Goal: Information Seeking & Learning: Get advice/opinions

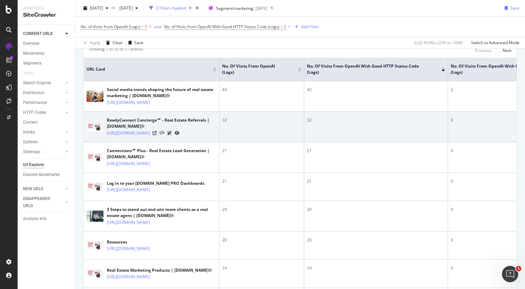
scroll to position [191, 0]
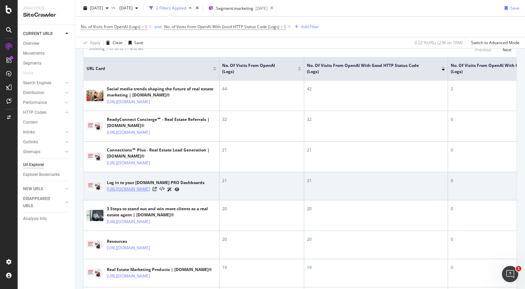
click at [150, 192] on link "https://www.realtor.com/marketing/log-in/" at bounding box center [128, 189] width 43 height 7
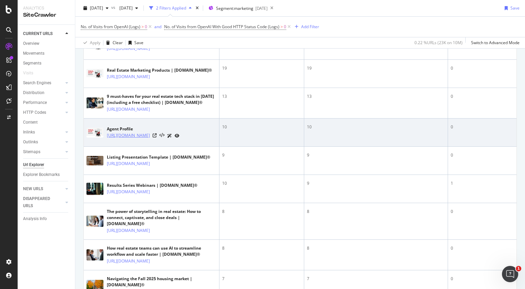
scroll to position [392, 0]
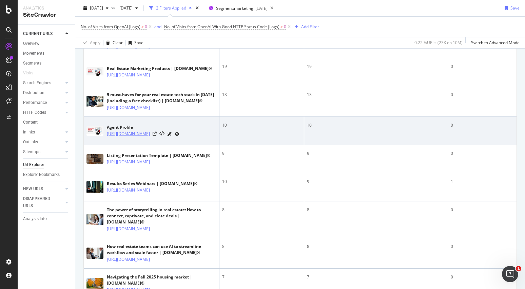
click at [150, 137] on link "[URL][DOMAIN_NAME]" at bounding box center [128, 133] width 43 height 7
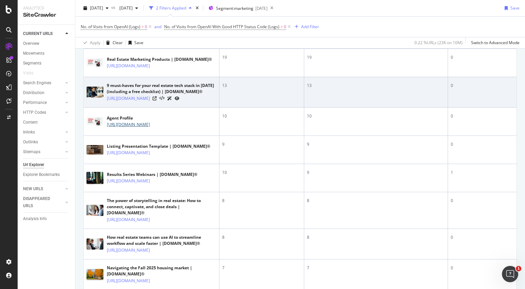
scroll to position [402, 0]
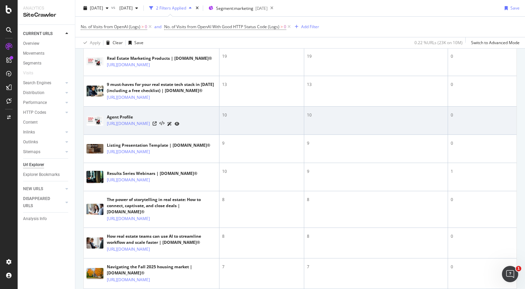
click at [172, 126] on icon at bounding box center [169, 124] width 5 height 4
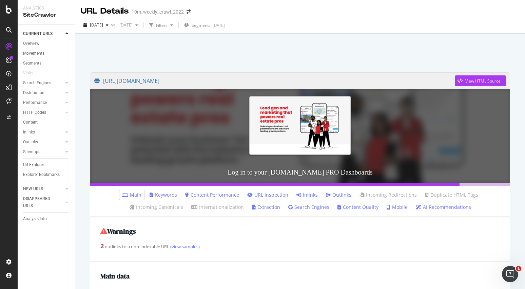
scroll to position [28, 0]
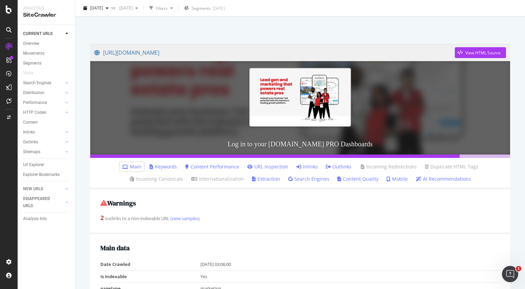
click at [416, 180] on link "AI Recommendations" at bounding box center [443, 178] width 55 height 7
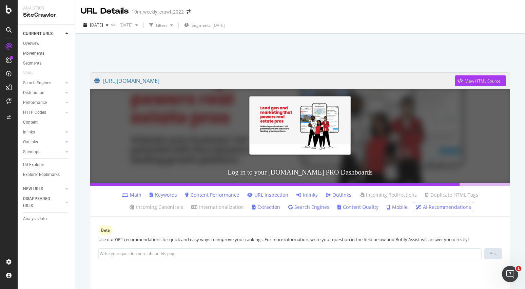
scroll to position [58, 0]
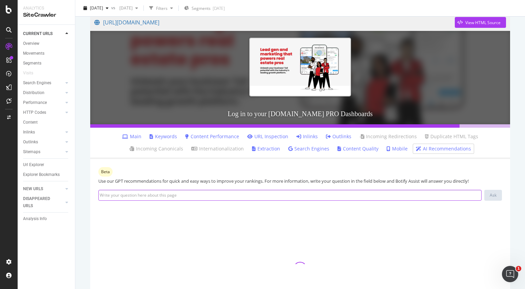
click at [265, 198] on input at bounding box center [289, 195] width 383 height 11
type input "i"
type input "h"
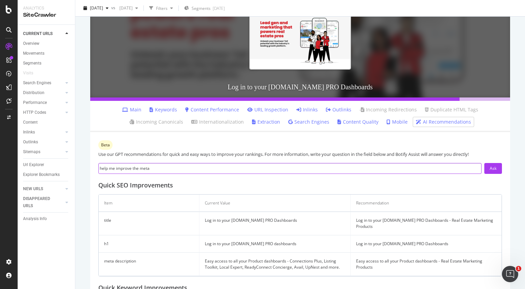
scroll to position [86, 0]
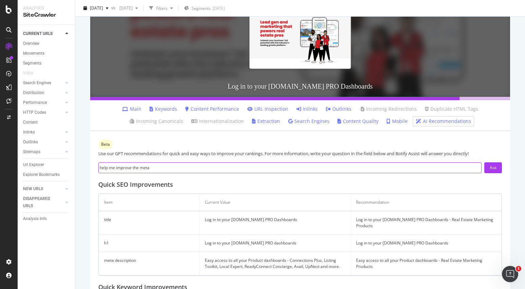
type input "help me improve the meta"
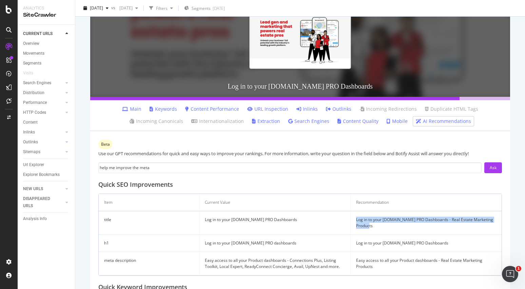
drag, startPoint x: 379, startPoint y: 226, endPoint x: 353, endPoint y: 218, distance: 27.0
click at [353, 218] on td "Log in to your Realtor.com PRO Dashboards - Real Estate Marketing Products" at bounding box center [426, 222] width 151 height 23
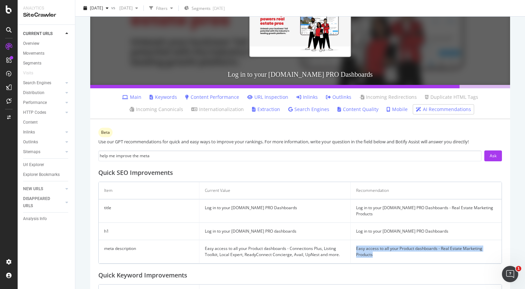
drag, startPoint x: 376, startPoint y: 255, endPoint x: 355, endPoint y: 248, distance: 22.2
click at [355, 248] on td "Easy access to all your Product dashboards - Real Estate Marketing Products" at bounding box center [426, 251] width 151 height 23
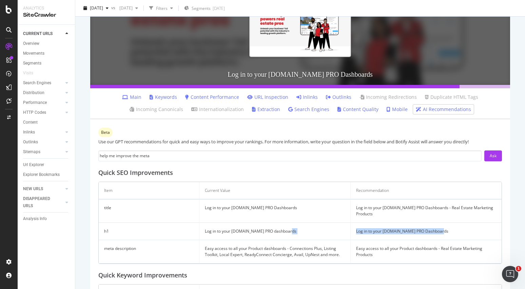
drag, startPoint x: 446, startPoint y: 231, endPoint x: 350, endPoint y: 233, distance: 96.7
click at [350, 233] on tr "h1 Log in to your Realtor.com PRO dashboards Log in to your Realtor.com PRO Das…" at bounding box center [300, 231] width 403 height 17
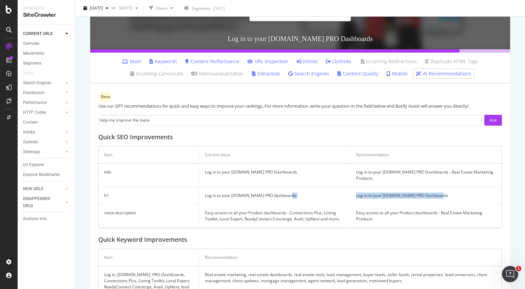
scroll to position [174, 0]
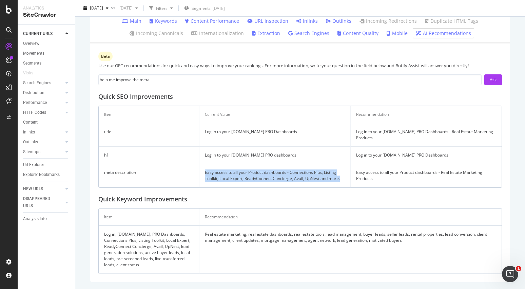
drag, startPoint x: 346, startPoint y: 177, endPoint x: 198, endPoint y: 172, distance: 148.7
click at [198, 172] on tr "meta description Easy access to all your Product dashboards - Connections Plus,…" at bounding box center [300, 175] width 403 height 23
copy tr "Easy access to all your Product dashboards - Connections Plus, Listing Toolkit,…"
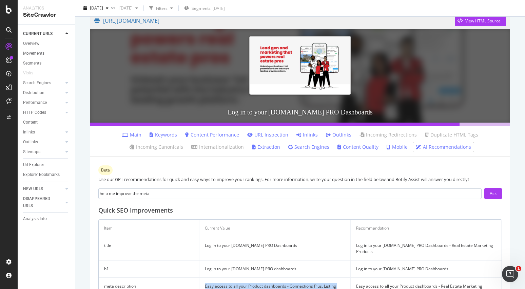
scroll to position [0, 0]
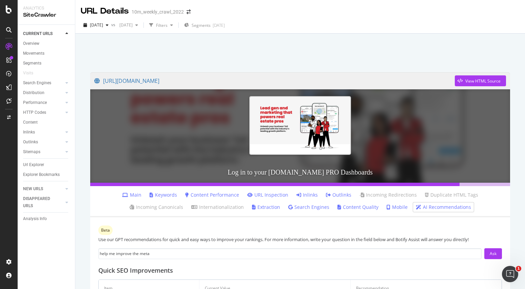
click at [201, 197] on link "Content Performance" at bounding box center [212, 194] width 54 height 7
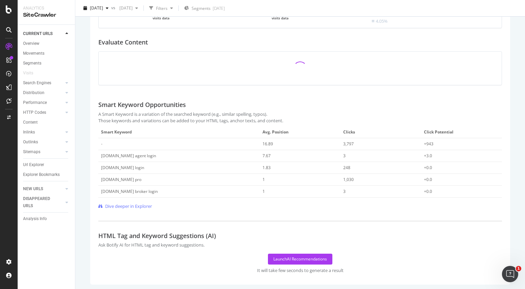
scroll to position [245, 0]
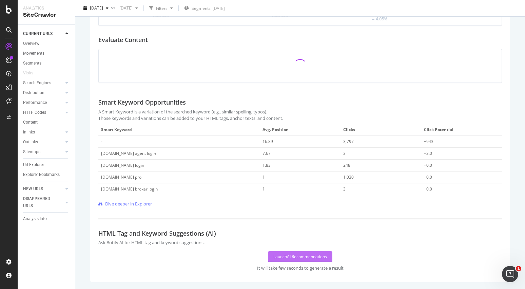
click at [284, 257] on div "Launch AI Recommendations" at bounding box center [300, 256] width 54 height 6
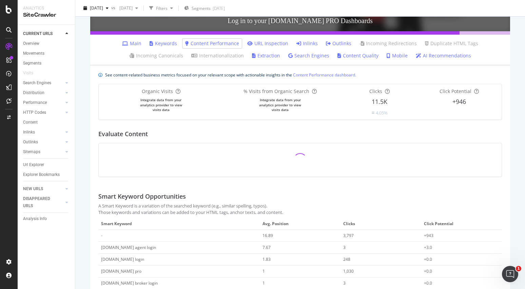
scroll to position [183, 0]
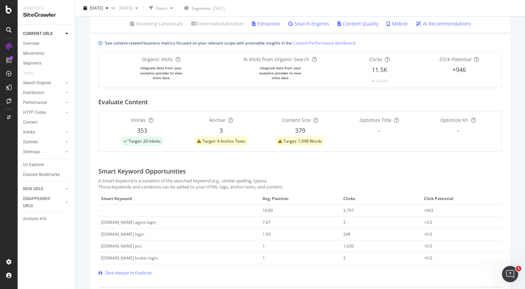
click at [280, 139] on icon "warning label" at bounding box center [280, 141] width 4 height 4
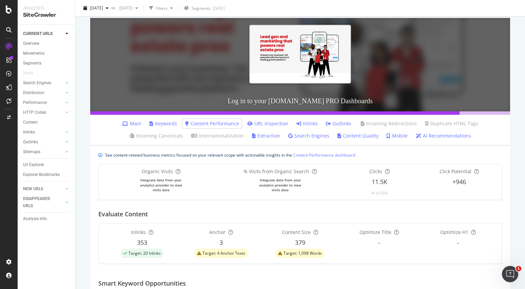
scroll to position [61, 0]
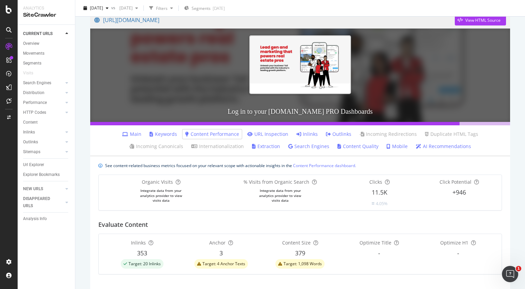
click at [338, 148] on link "Content Quality" at bounding box center [358, 146] width 41 height 7
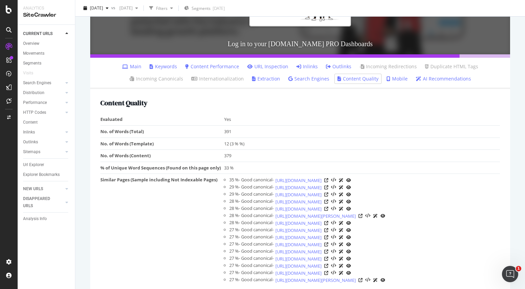
scroll to position [127, 0]
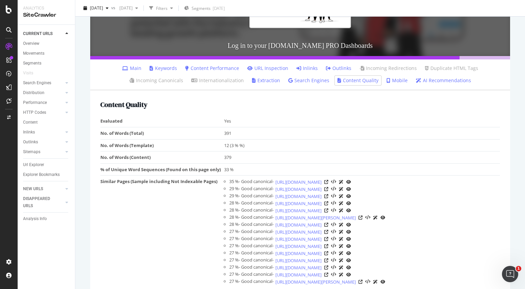
click at [288, 81] on link "Search Engines" at bounding box center [308, 80] width 41 height 7
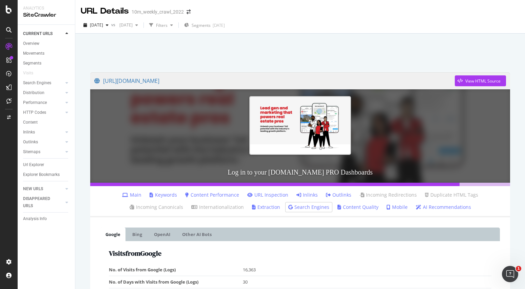
click at [252, 207] on link "Extraction" at bounding box center [266, 207] width 28 height 7
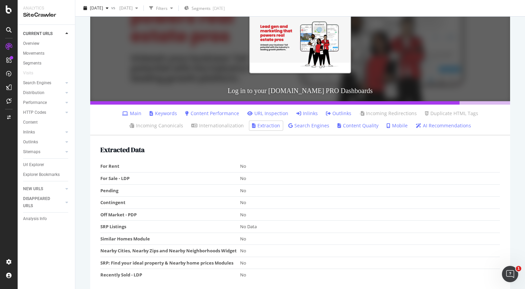
scroll to position [82, 0]
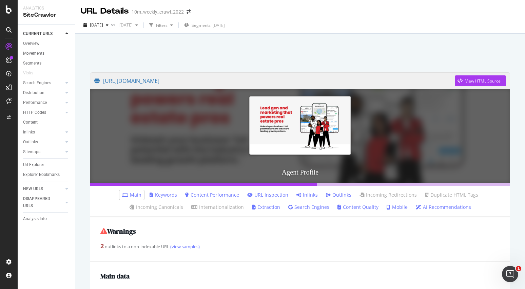
click at [416, 207] on link "AI Recommendations" at bounding box center [443, 207] width 55 height 7
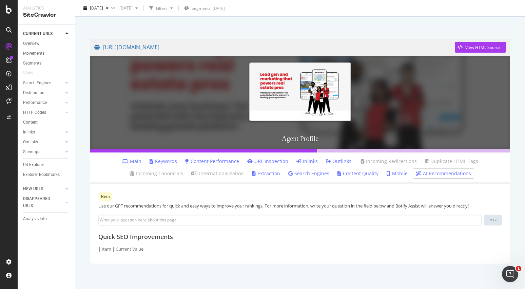
scroll to position [34, 0]
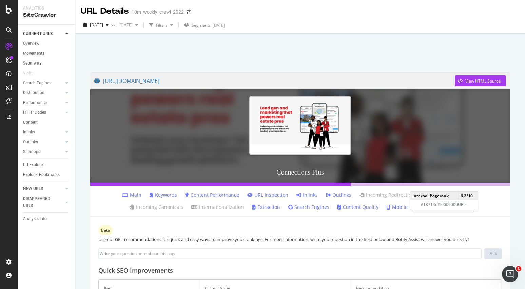
click at [417, 184] on div at bounding box center [300, 184] width 420 height 3
copy link "https://www.realtor.com/marketing/resources/category/connections-plus/page/2/"
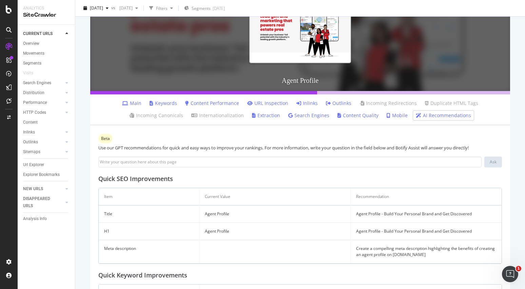
scroll to position [93, 0]
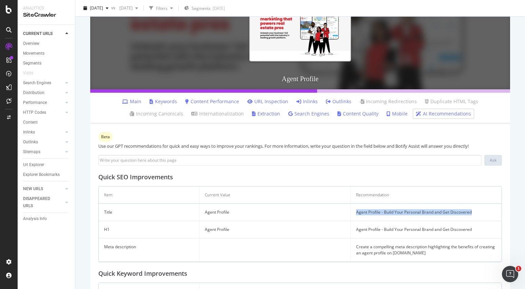
drag, startPoint x: 475, startPoint y: 212, endPoint x: 344, endPoint y: 210, distance: 131.0
click at [344, 210] on tr "Title Agent Profile Agent Profile - Build Your Personal Brand and Get Discovered" at bounding box center [300, 212] width 403 height 17
copy tr "Agent Profile - Build Your Personal Brand and Get Discovered"
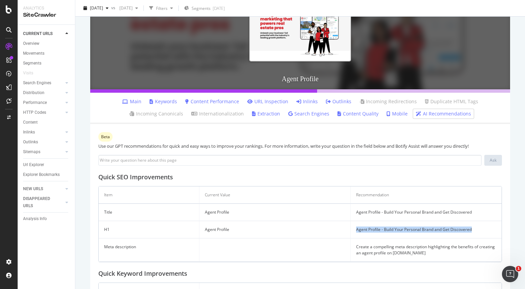
drag, startPoint x: 477, startPoint y: 229, endPoint x: 353, endPoint y: 231, distance: 123.5
click at [353, 231] on td "Agent Profile - Build Your Personal Brand and Get Discovered" at bounding box center [426, 229] width 151 height 17
copy td "Agent Profile - Build Your Personal Brand and Get Discovered"
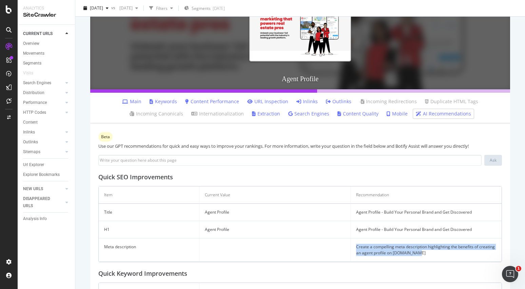
drag, startPoint x: 424, startPoint y: 256, endPoint x: 358, endPoint y: 238, distance: 68.8
click at [358, 238] on td "Create a compelling meta description highlighting the benefits of creating an a…" at bounding box center [426, 249] width 151 height 23
copy td "Create a compelling meta description highlighting the benefits of creating an a…"
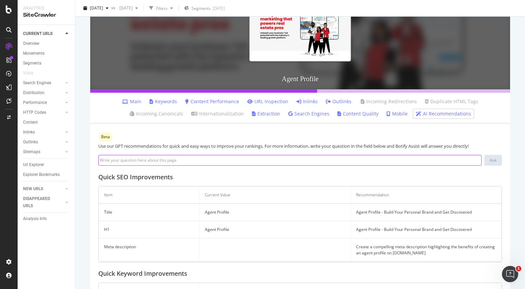
click at [143, 160] on input at bounding box center [289, 160] width 383 height 11
paste input "Create a compelling meta description highlighting the benefits of creating an a…"
type input "Create a compelling meta description highlighting the benefits of creating an a…"
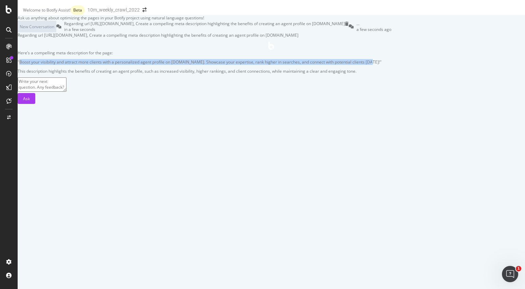
drag, startPoint x: 339, startPoint y: 102, endPoint x: 199, endPoint y: 95, distance: 139.2
click at [199, 65] on p ""Boost your visibility and attract more clients with a personalized agent profi…" at bounding box center [272, 62] width 508 height 6
copy p "Boost your visibility and attract more clients with a personalized agent profil…"
